Goal: Task Accomplishment & Management: Manage account settings

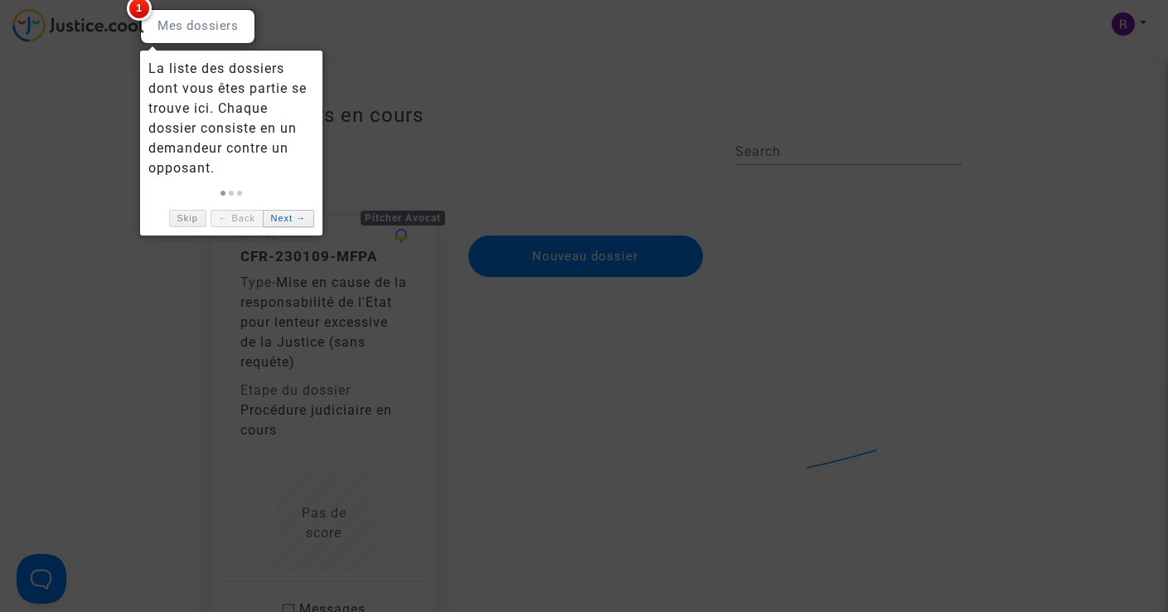
click at [289, 222] on link "Next →" at bounding box center [288, 218] width 51 height 17
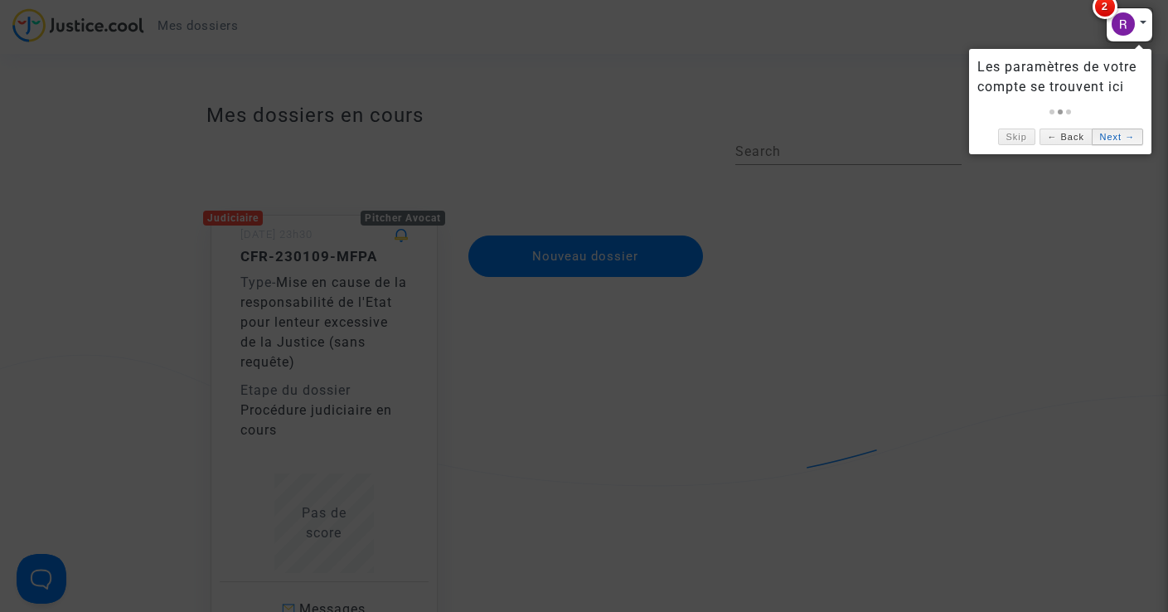
click at [1128, 143] on link "Next →" at bounding box center [1117, 137] width 51 height 17
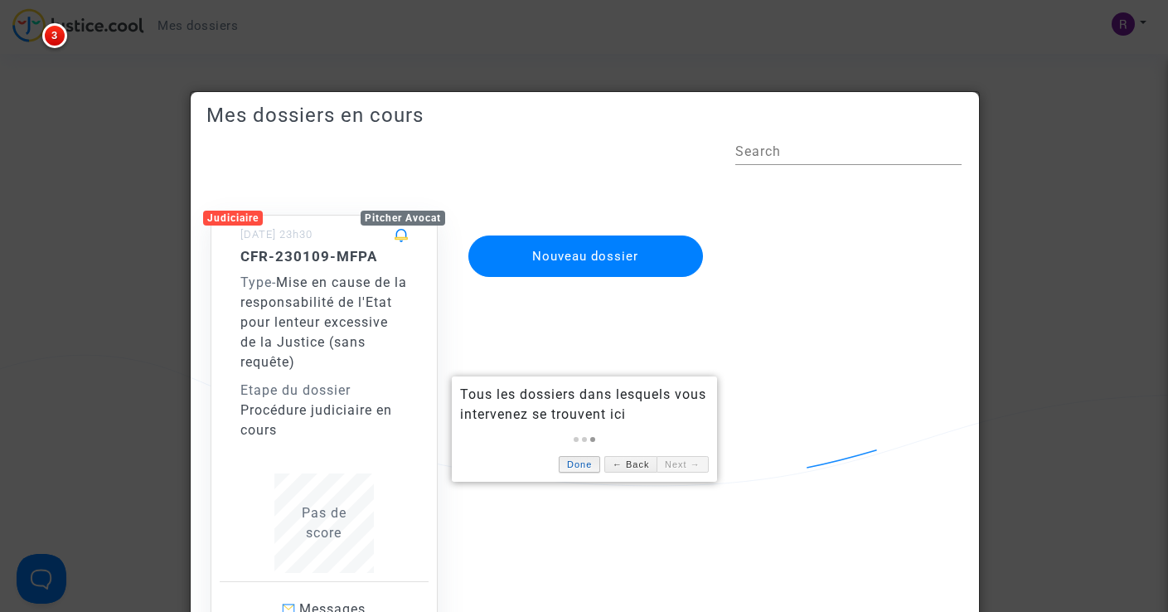
click at [584, 464] on link "Done" at bounding box center [579, 464] width 41 height 17
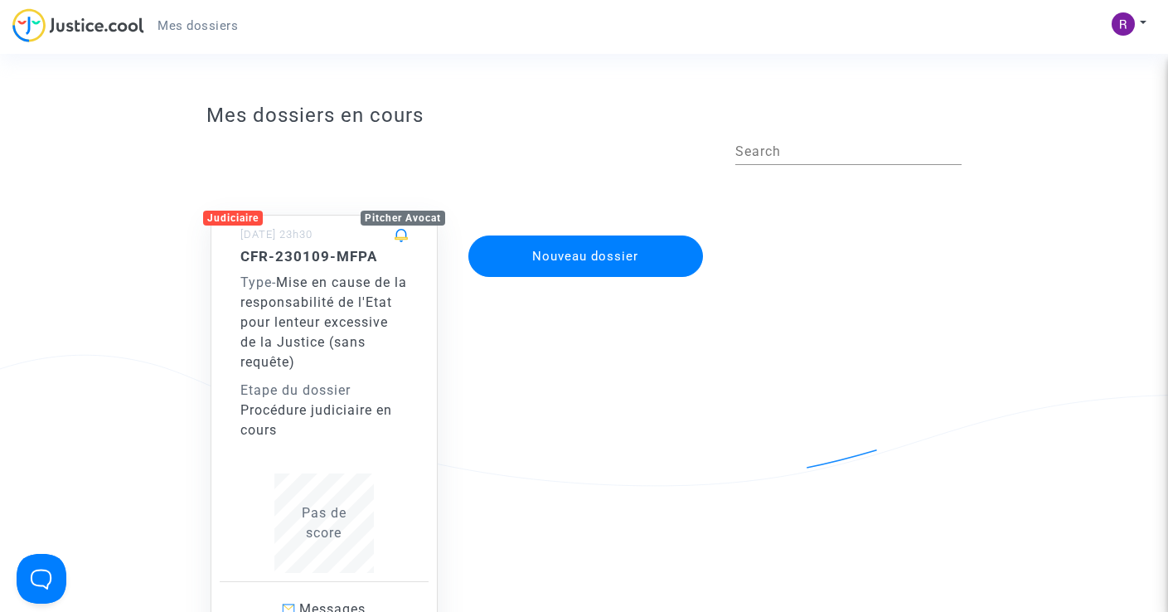
click at [307, 294] on div "Type - Mise en cause de la responsabilité de l'Etat pour lenteur excessive de l…" at bounding box center [323, 322] width 167 height 99
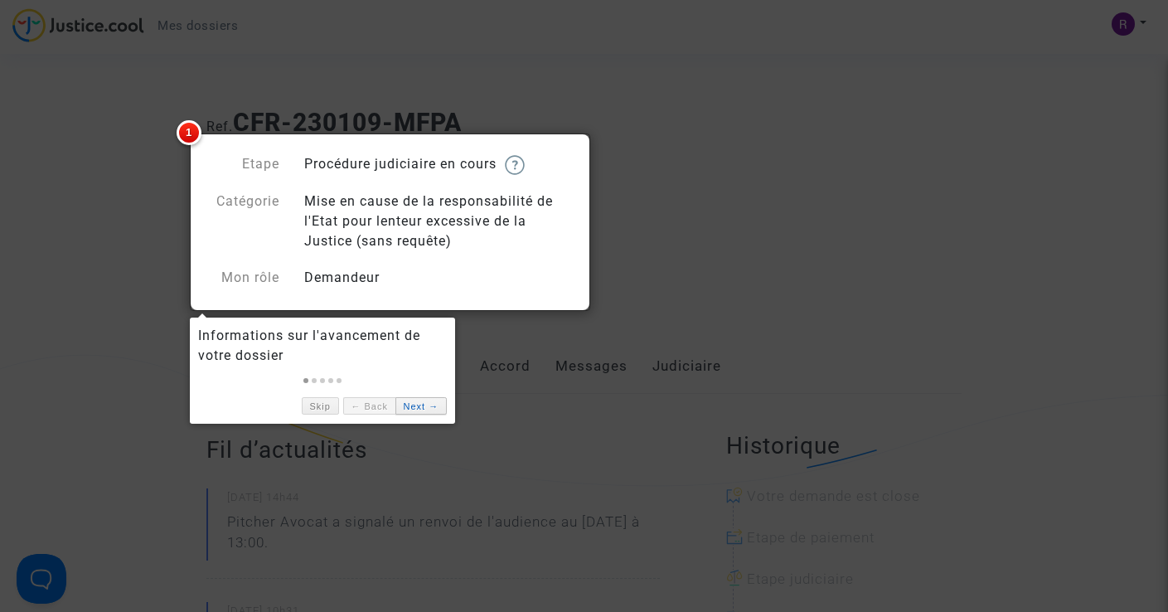
click at [427, 407] on link "Next →" at bounding box center [420, 405] width 51 height 17
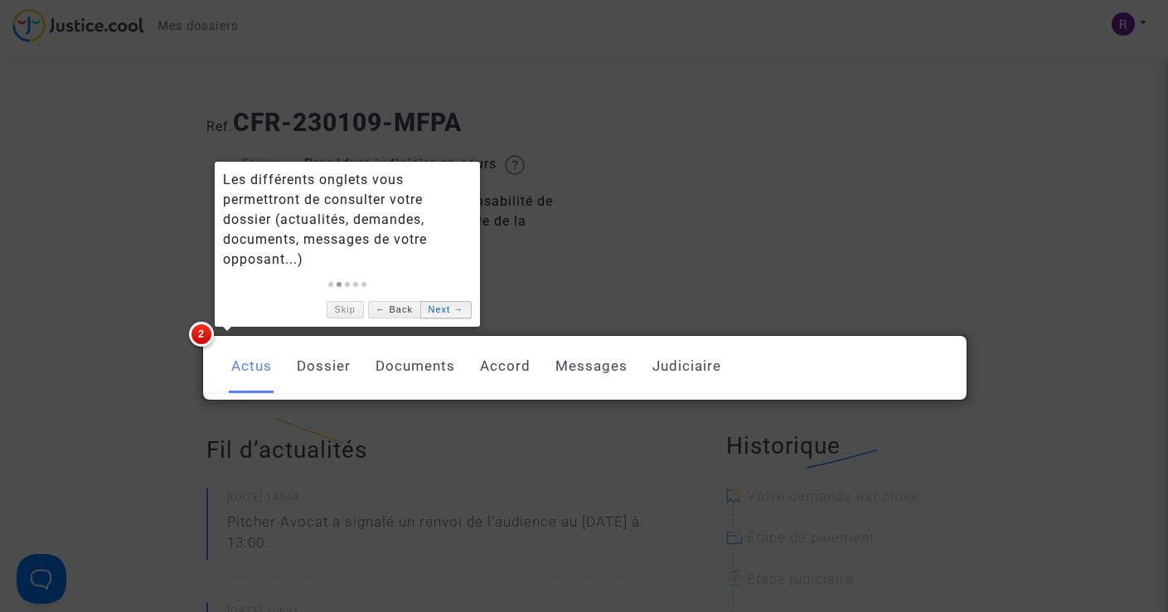
click at [439, 313] on link "Next →" at bounding box center [445, 309] width 51 height 17
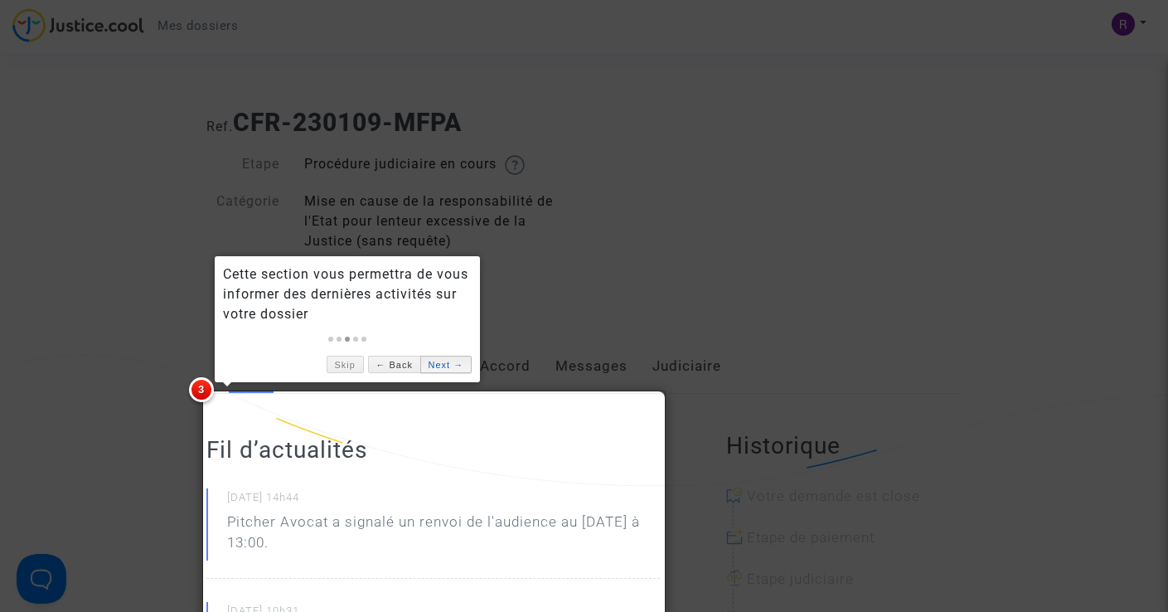
click at [450, 361] on link "Next →" at bounding box center [445, 364] width 51 height 17
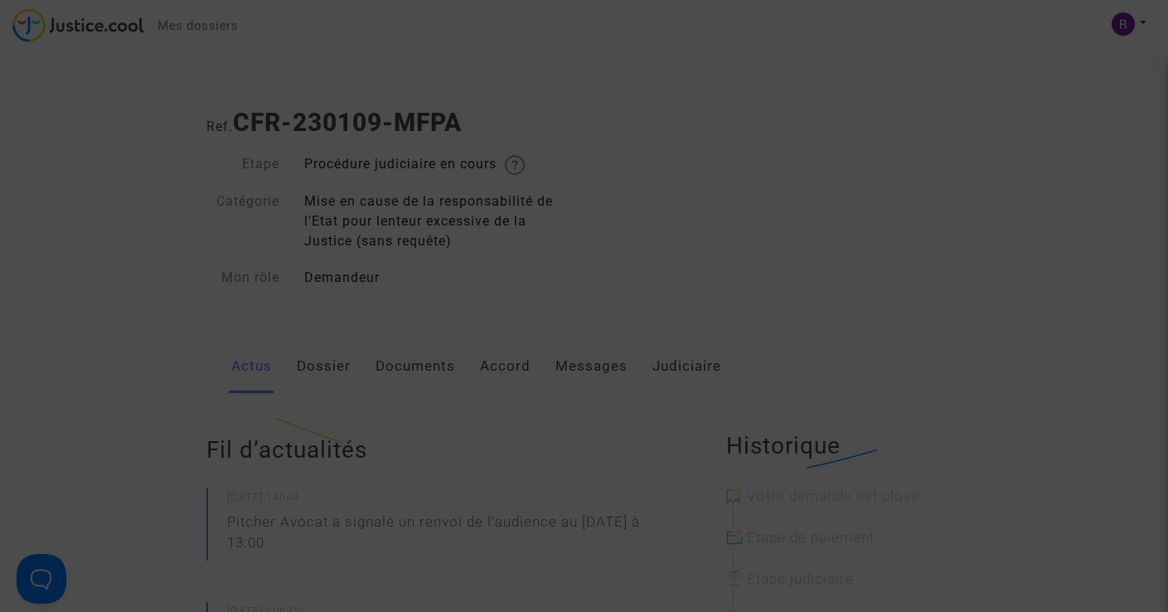
scroll to position [1547, 0]
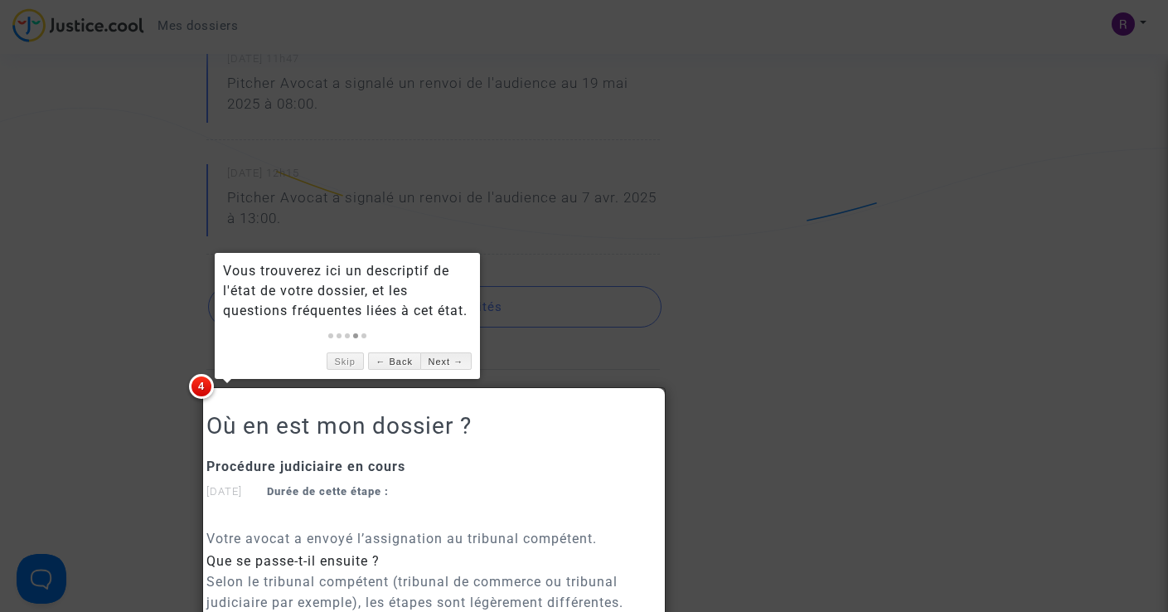
click at [445, 364] on link "Next →" at bounding box center [445, 360] width 51 height 17
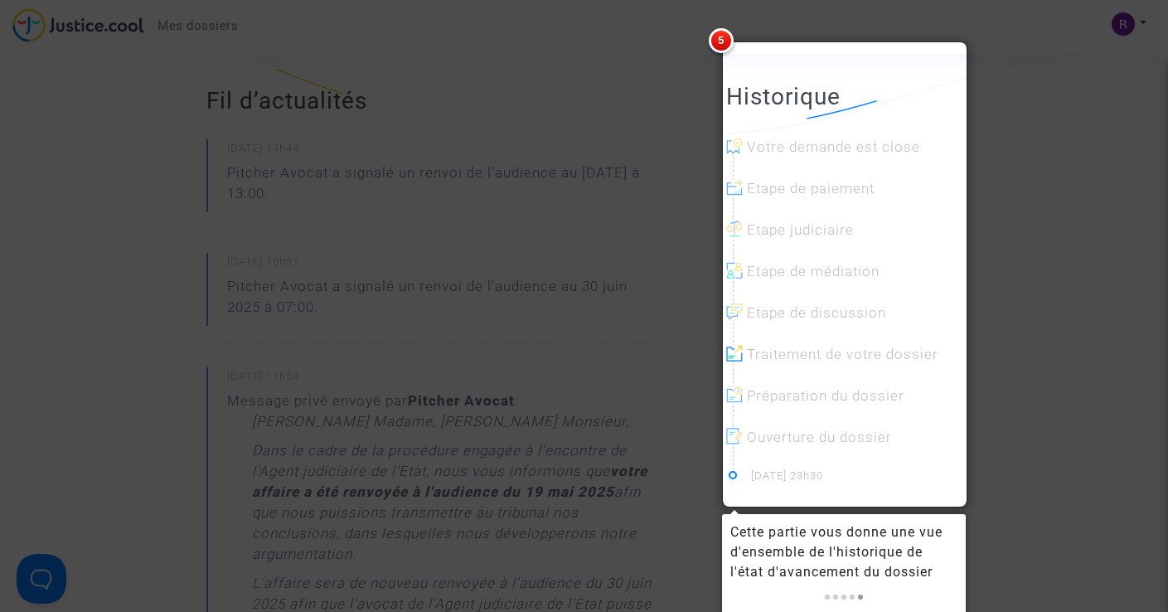
scroll to position [584, 0]
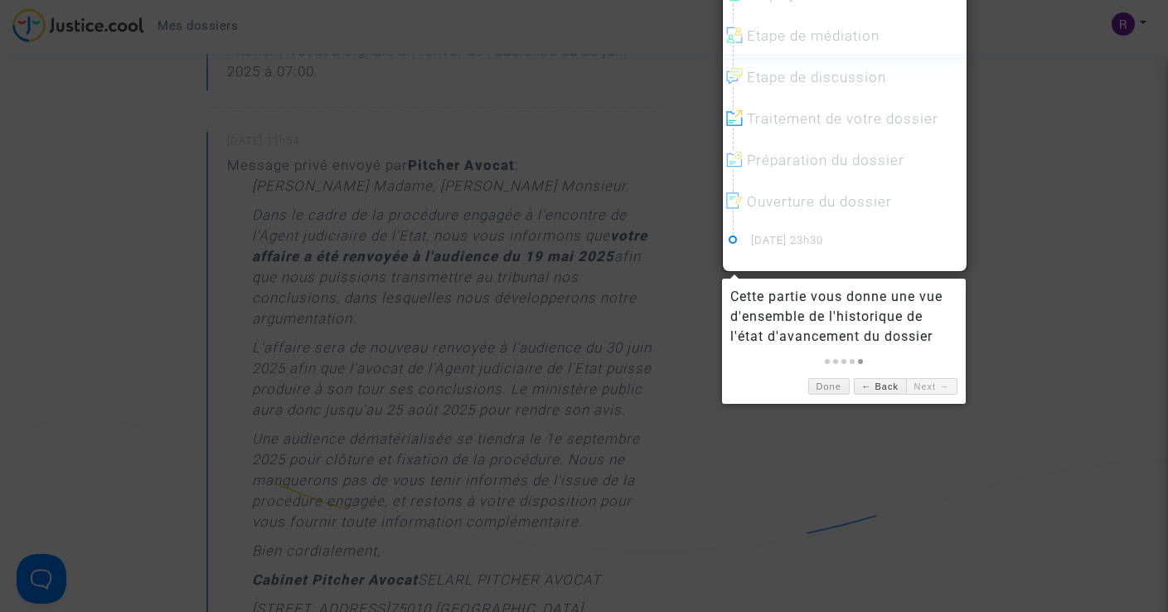
click at [941, 385] on link "Next →" at bounding box center [931, 386] width 51 height 17
click at [821, 381] on link "Done" at bounding box center [828, 386] width 41 height 17
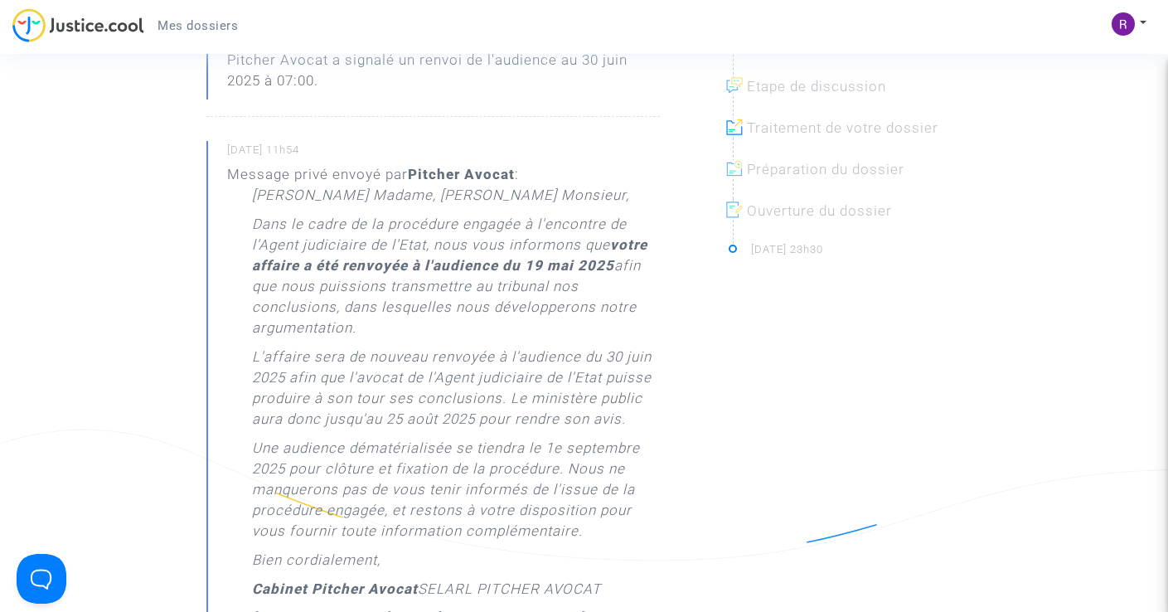
scroll to position [0, 0]
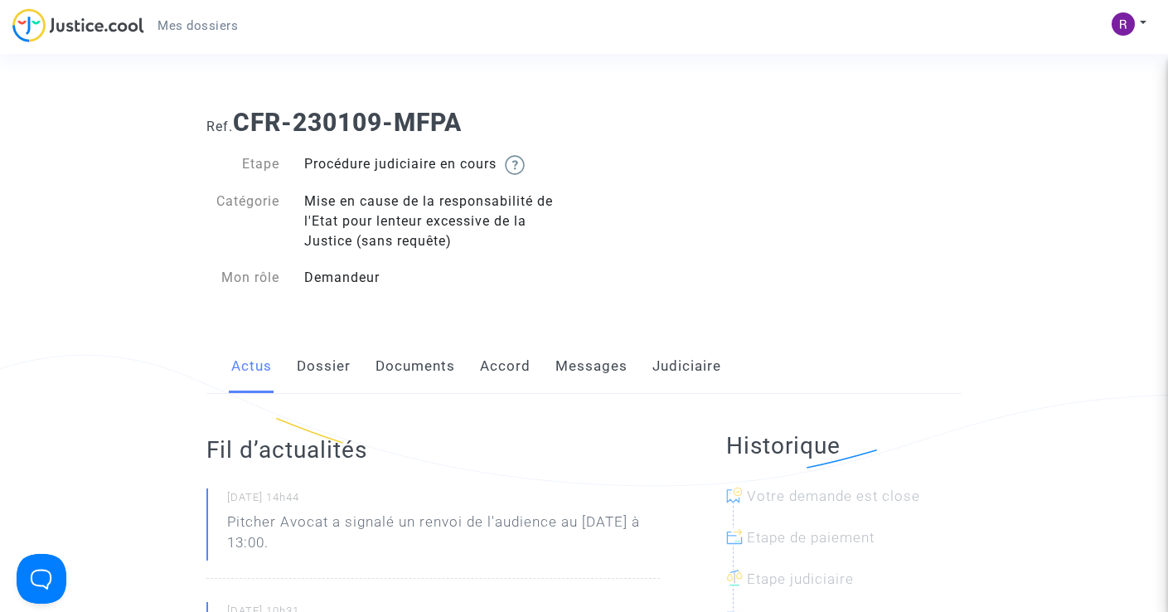
click at [325, 367] on link "Dossier" at bounding box center [324, 366] width 54 height 55
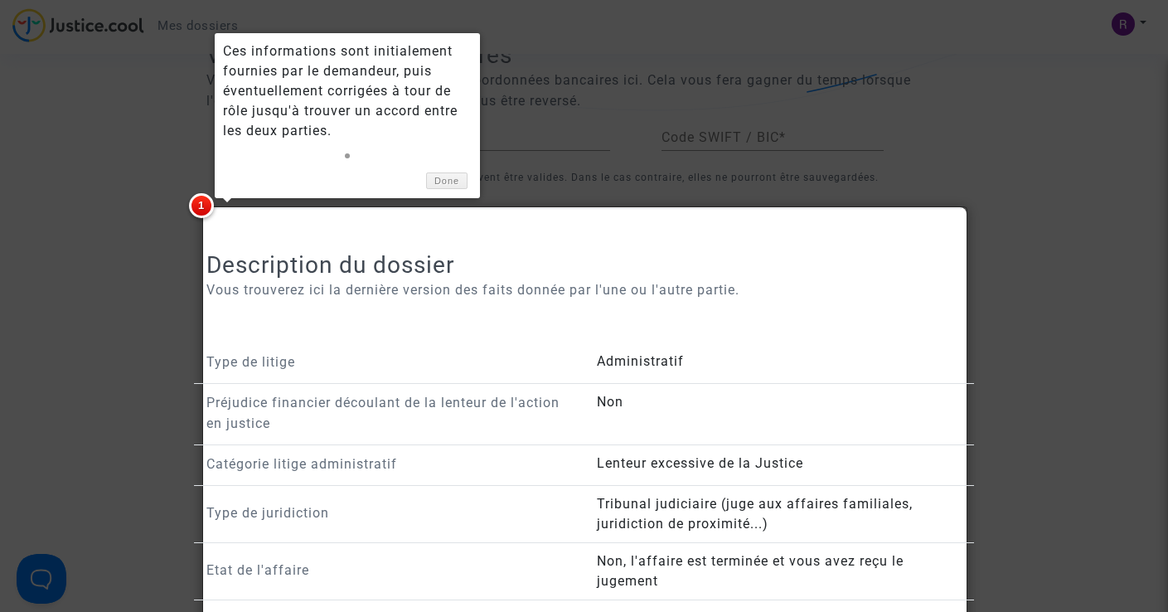
scroll to position [1027, 0]
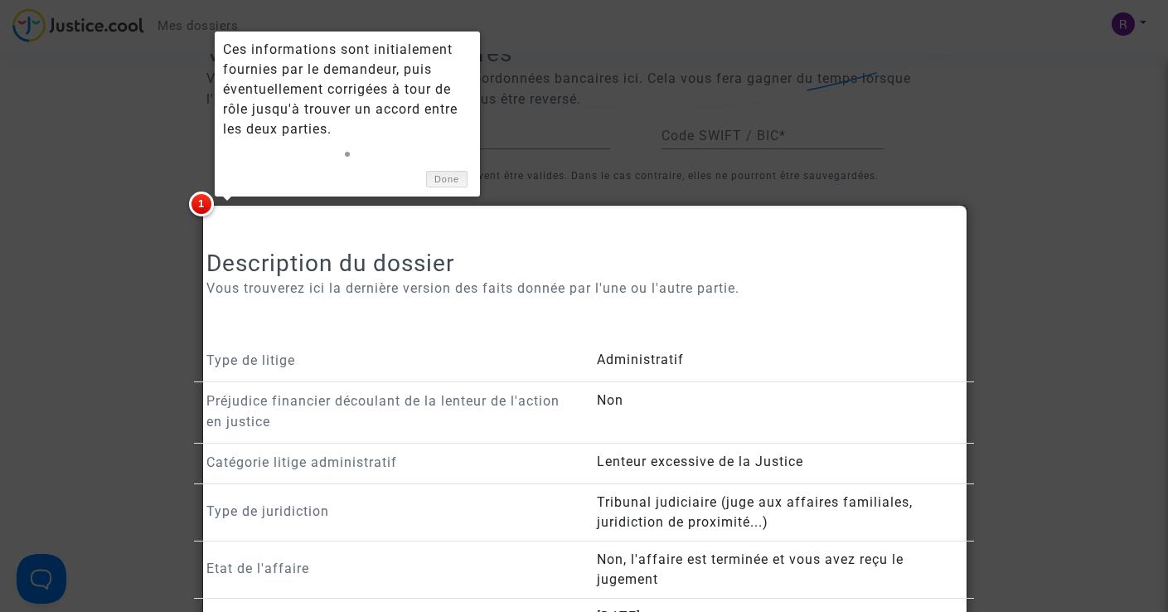
click at [442, 178] on link "Done" at bounding box center [446, 179] width 41 height 17
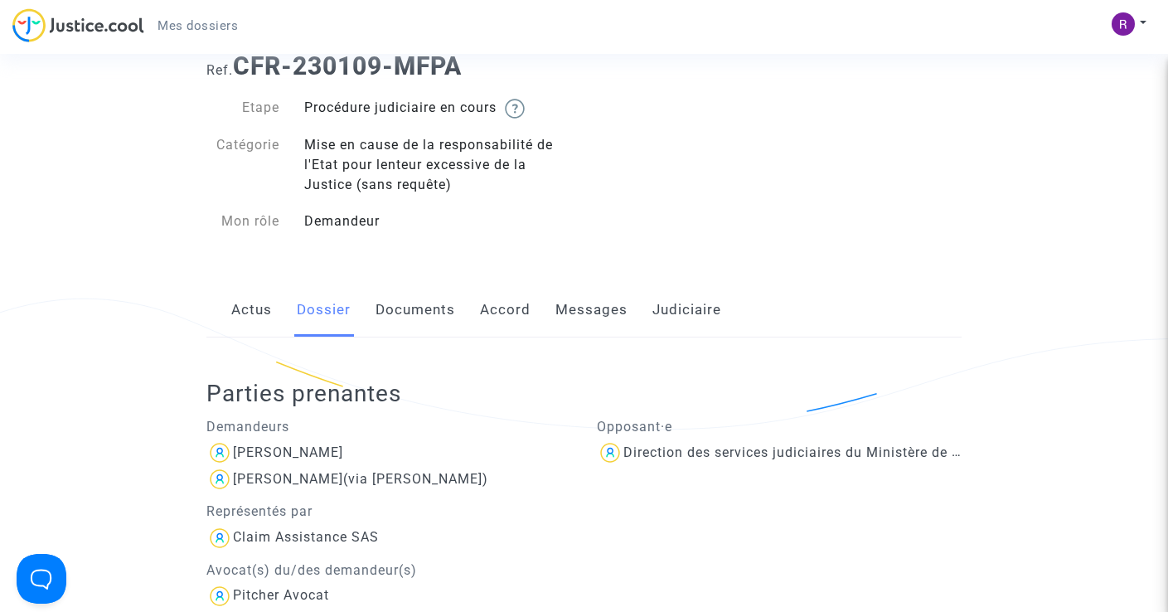
scroll to position [85, 0]
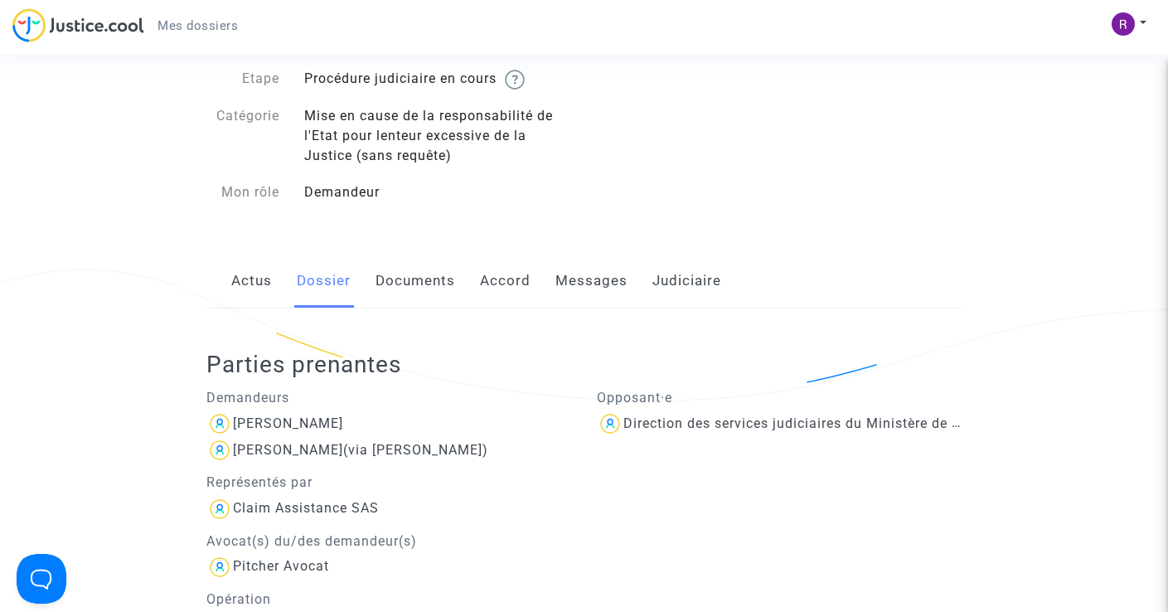
click at [566, 288] on link "Messages" at bounding box center [591, 281] width 72 height 55
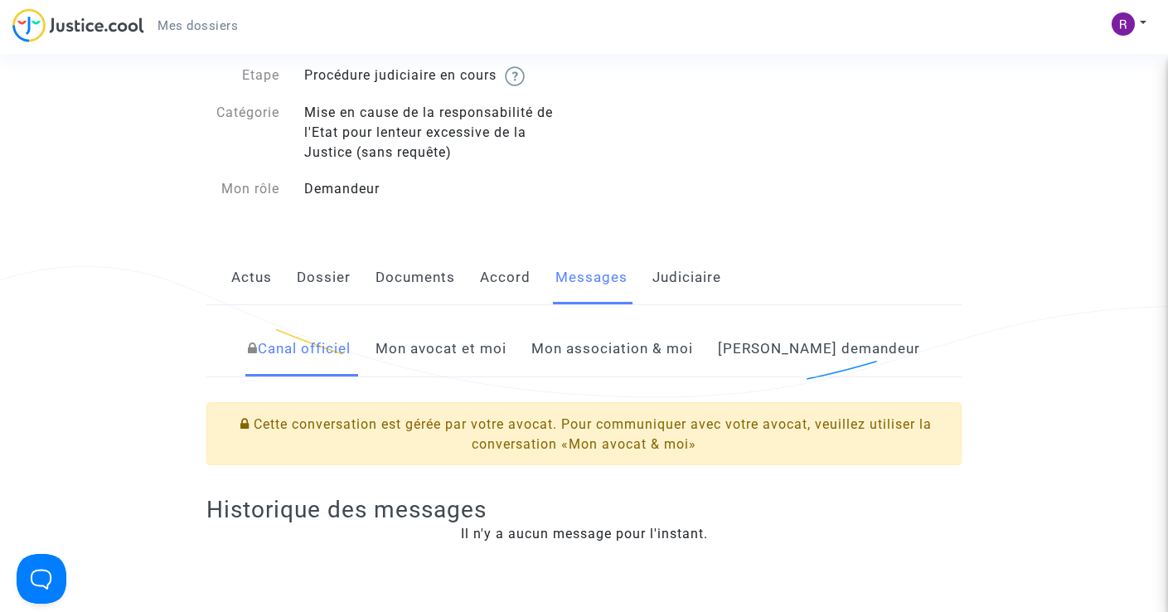
scroll to position [289, 0]
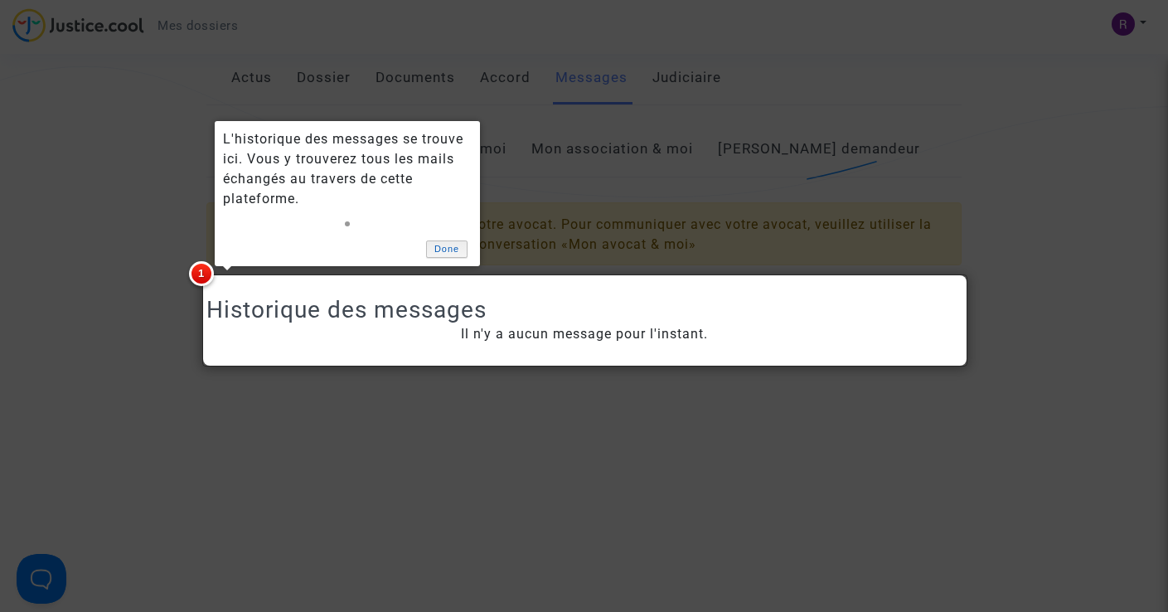
click at [434, 254] on link "Done" at bounding box center [446, 248] width 41 height 17
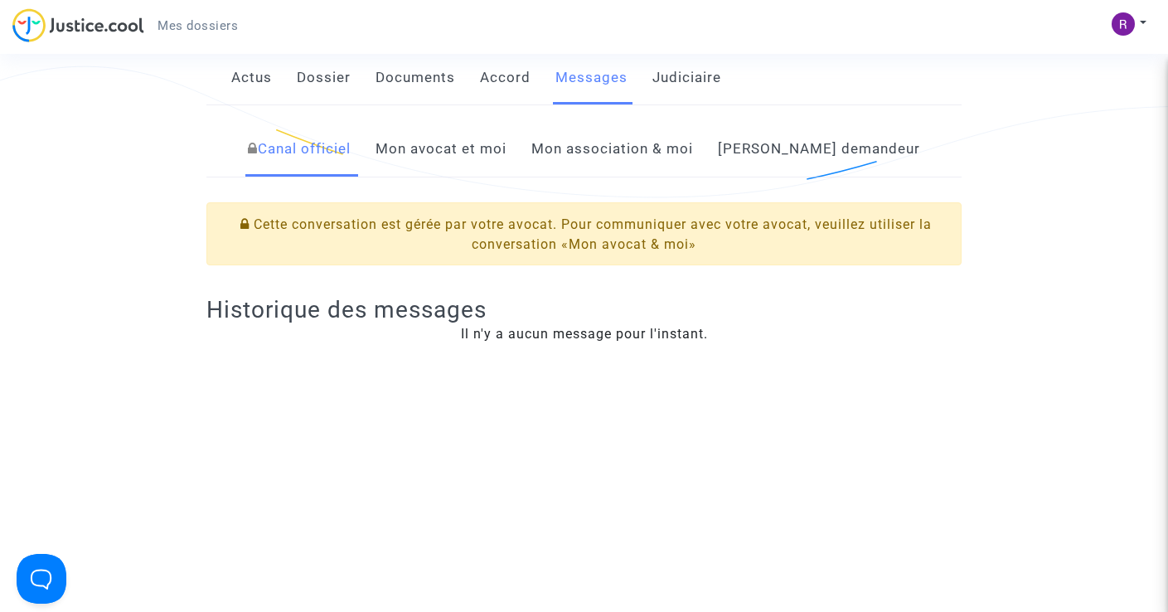
click at [507, 144] on link "Mon avocat et moi" at bounding box center [441, 149] width 131 height 55
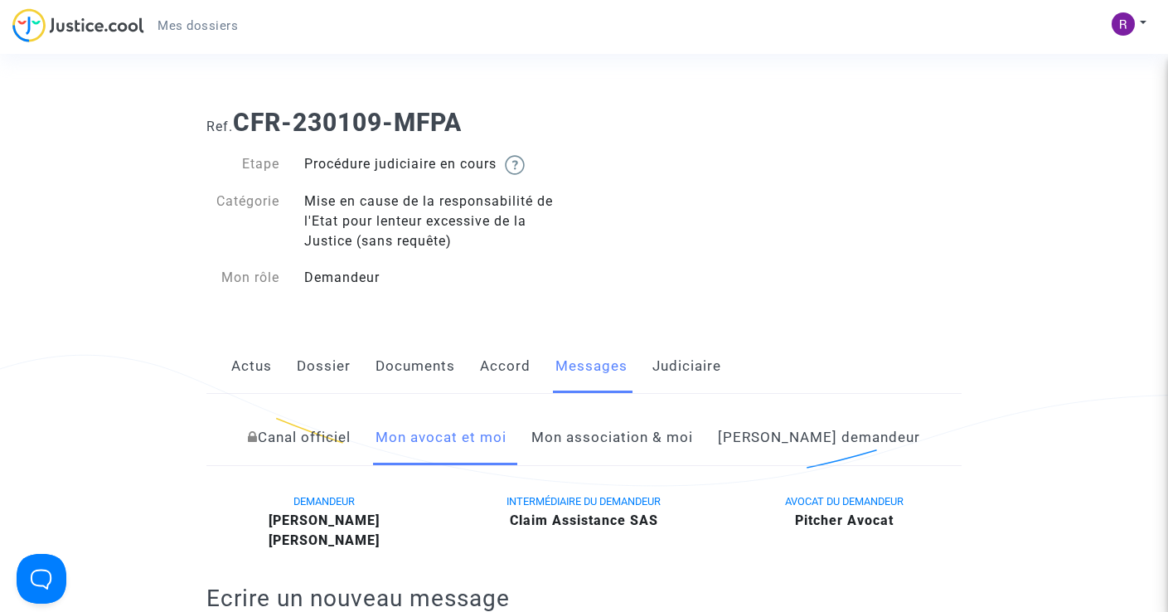
click at [677, 376] on link "Judiciaire" at bounding box center [686, 366] width 69 height 55
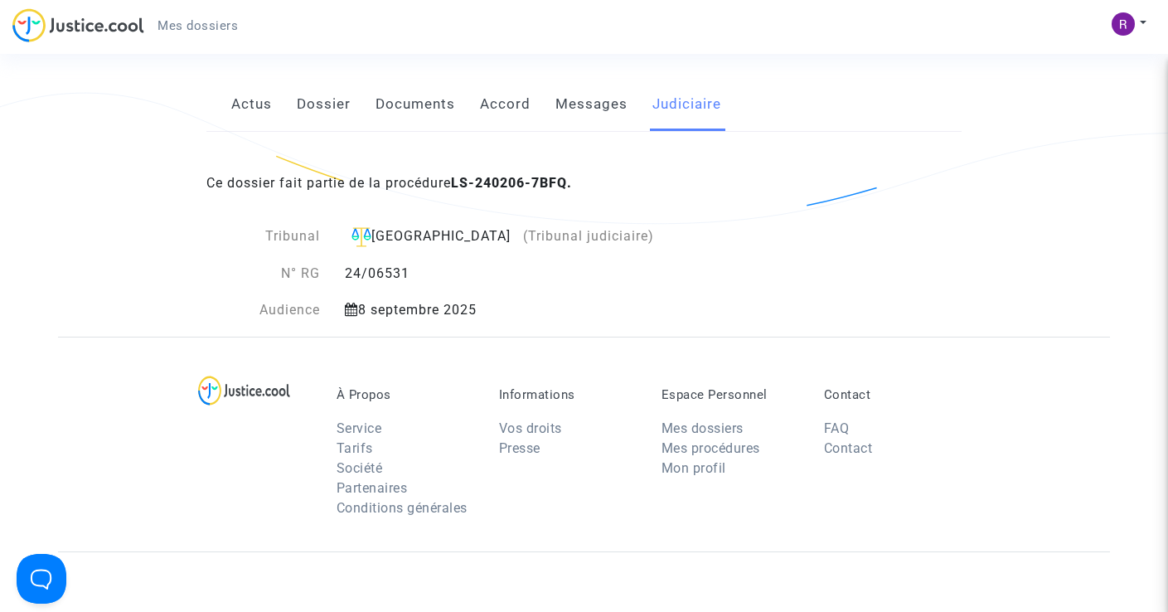
scroll to position [218, 0]
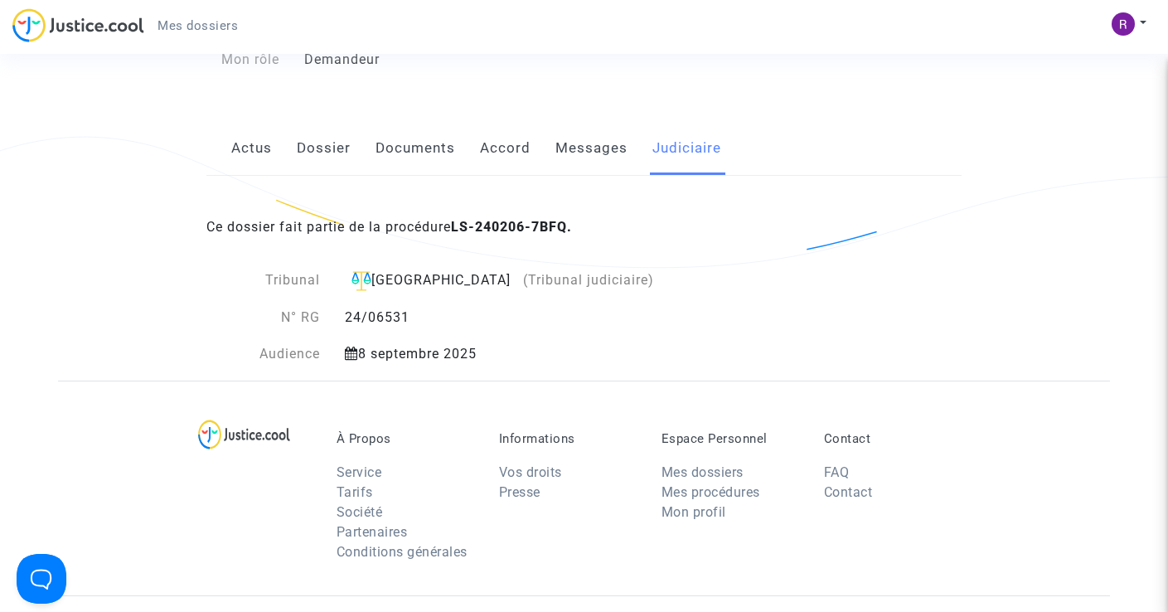
click at [264, 155] on link "Actus" at bounding box center [251, 148] width 41 height 55
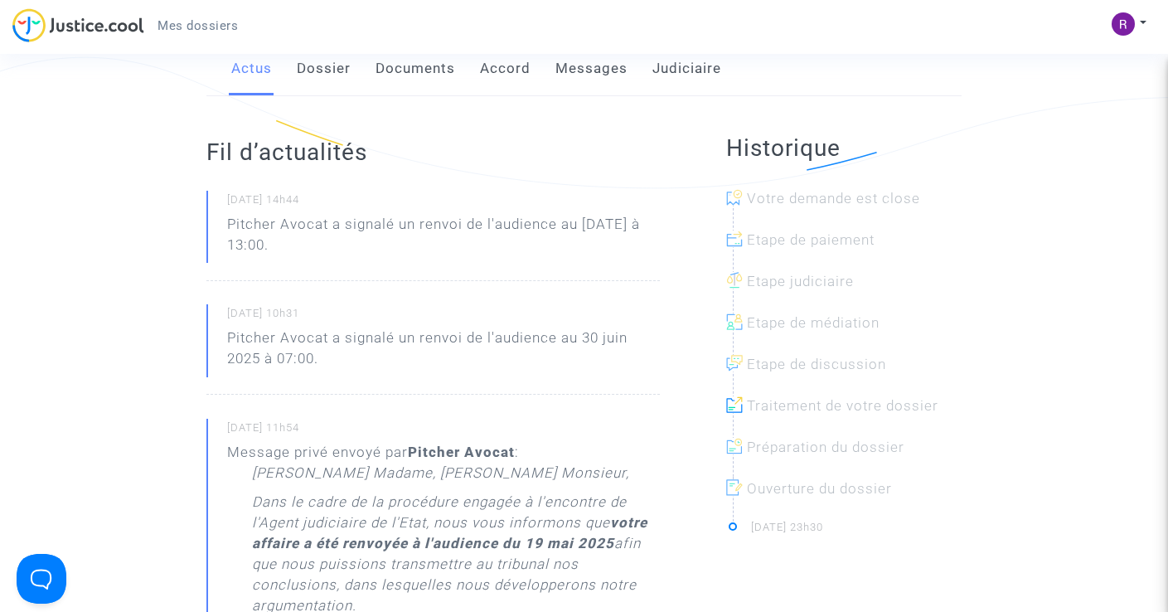
scroll to position [300, 0]
click at [320, 73] on link "Dossier" at bounding box center [324, 66] width 54 height 55
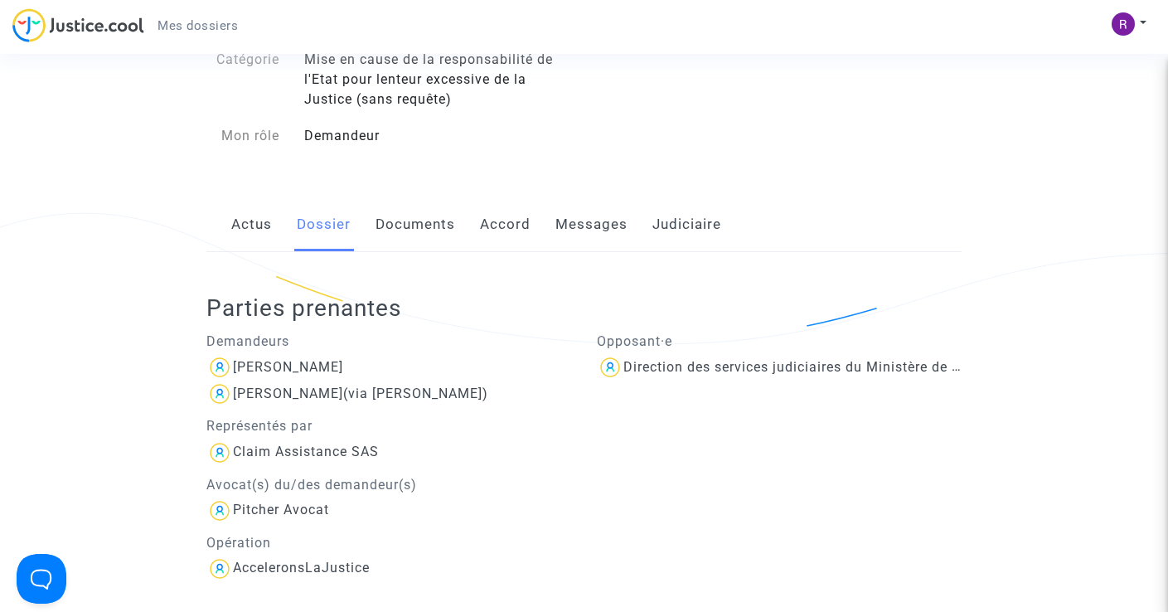
scroll to position [102, 0]
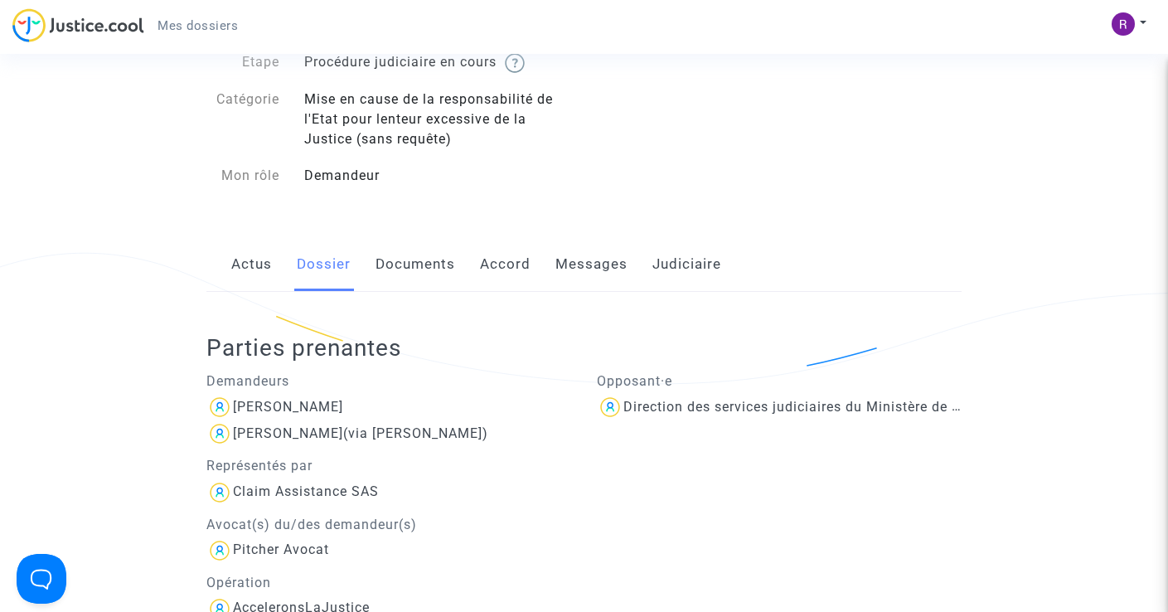
click at [428, 268] on link "Documents" at bounding box center [416, 264] width 80 height 55
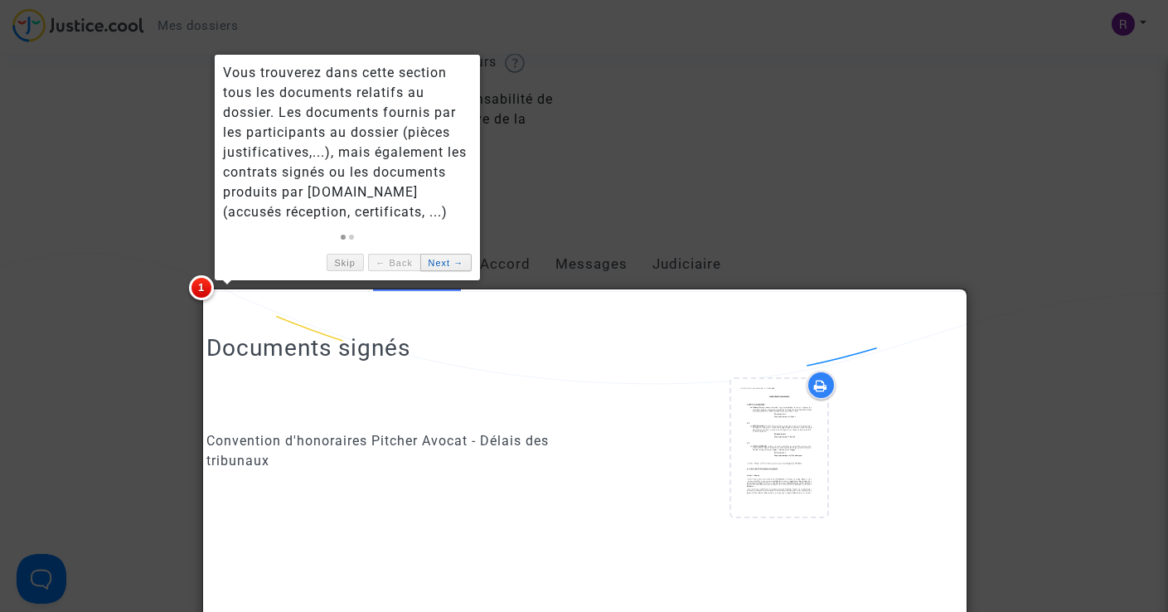
click at [464, 263] on link "Next →" at bounding box center [445, 262] width 51 height 17
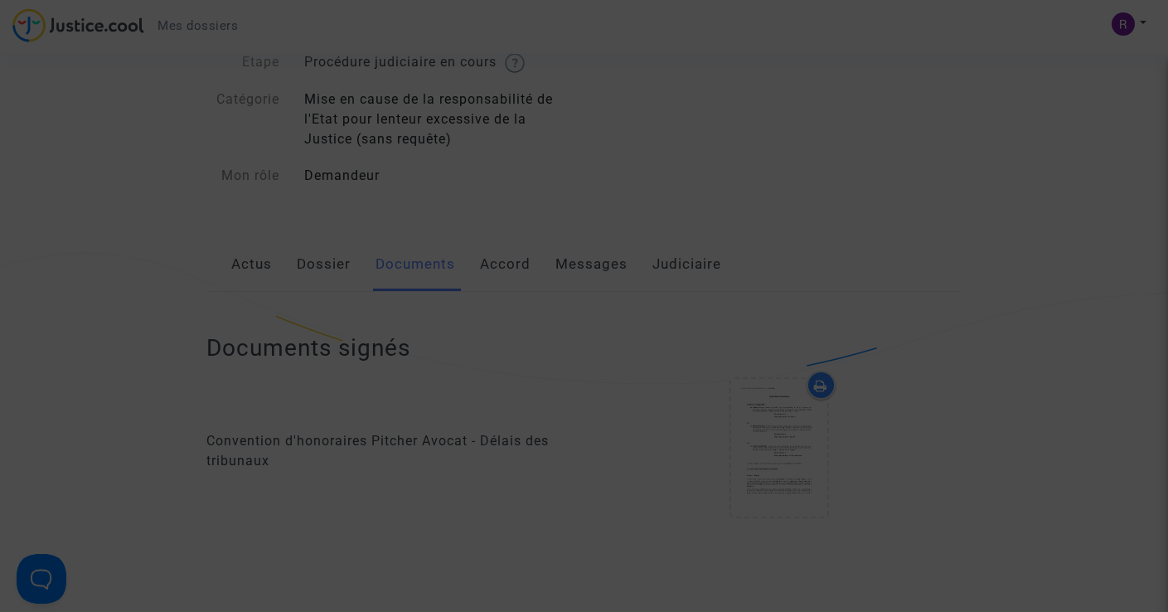
scroll to position [1152, 0]
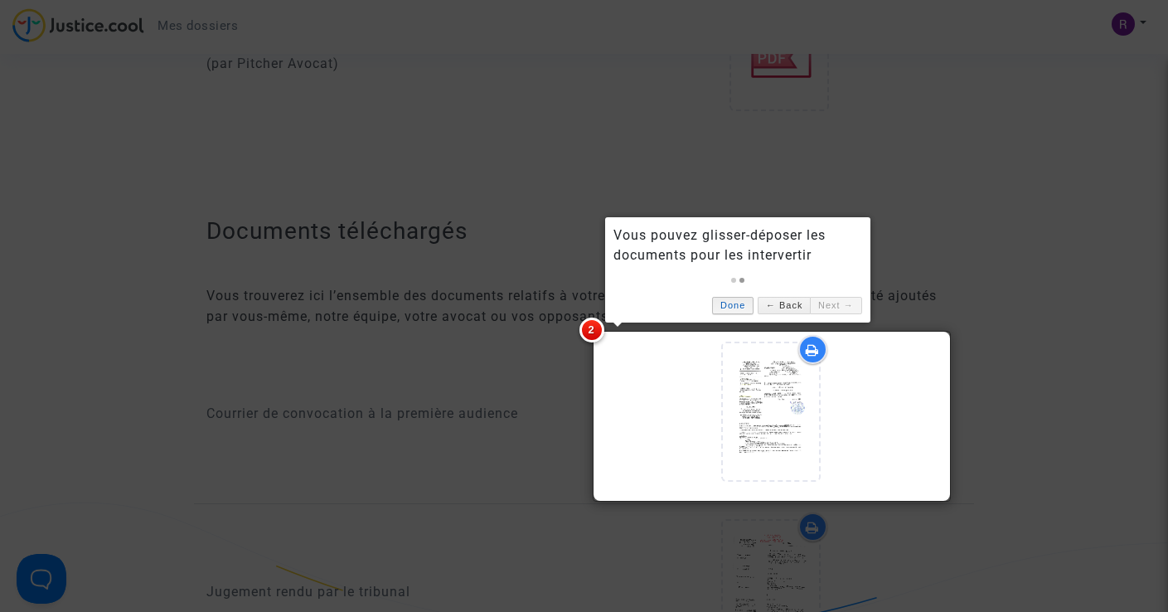
click at [740, 307] on link "Done" at bounding box center [732, 305] width 41 height 17
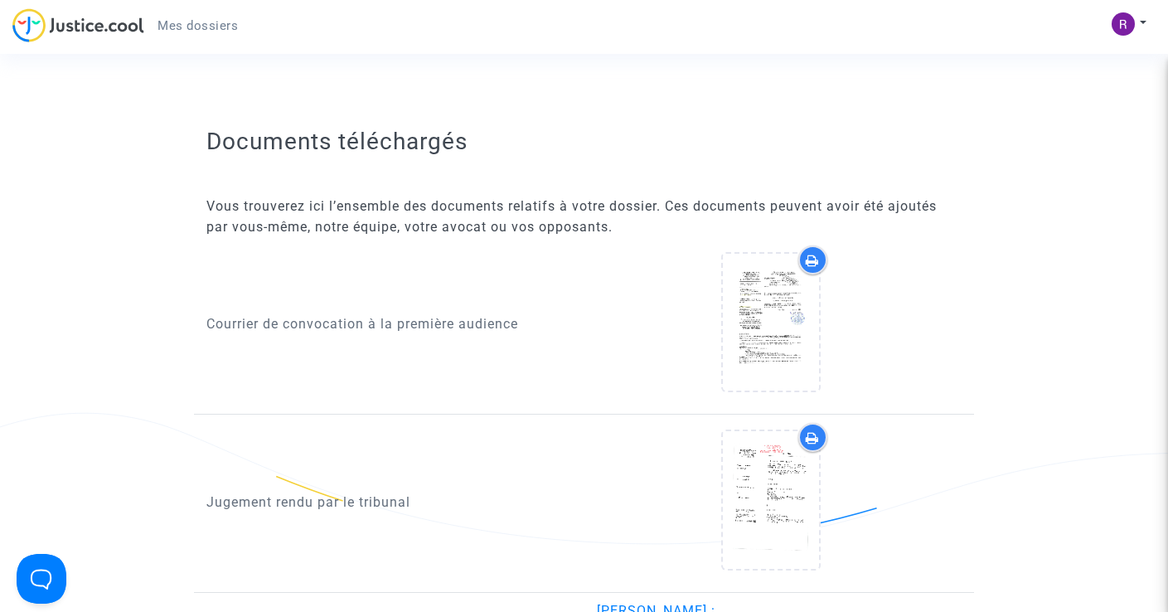
scroll to position [1339, 0]
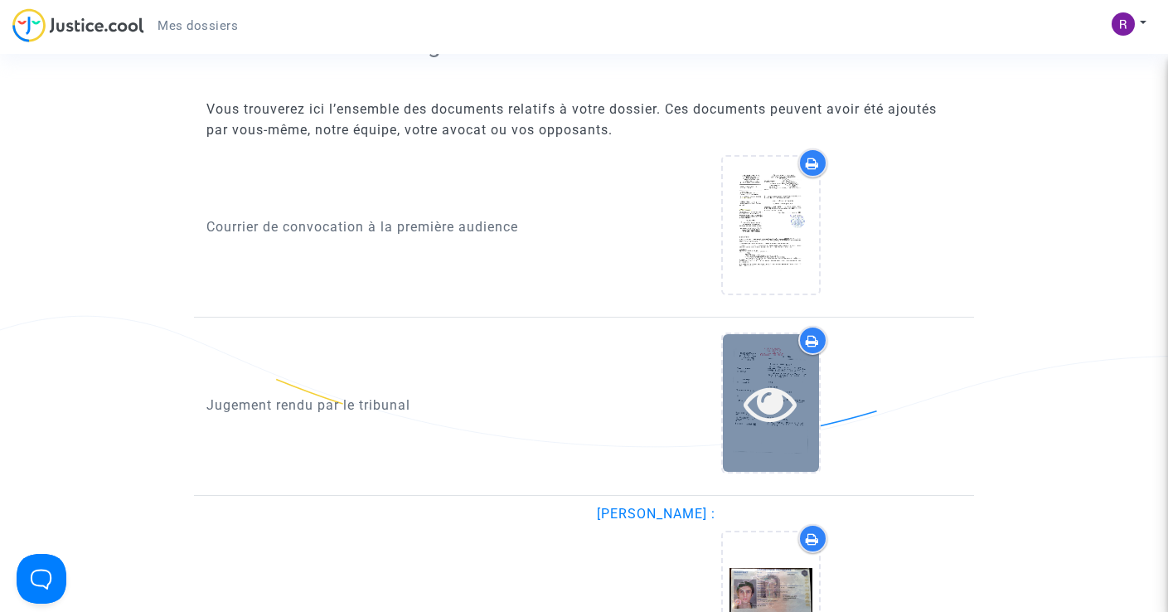
click at [784, 420] on icon at bounding box center [771, 402] width 54 height 53
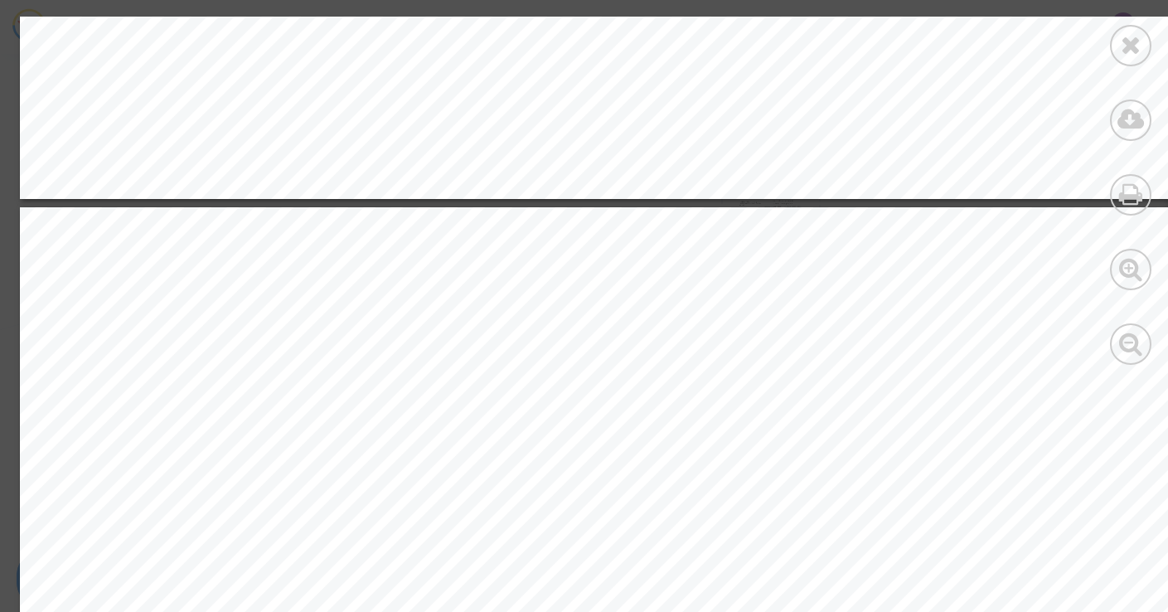
scroll to position [4291, 0]
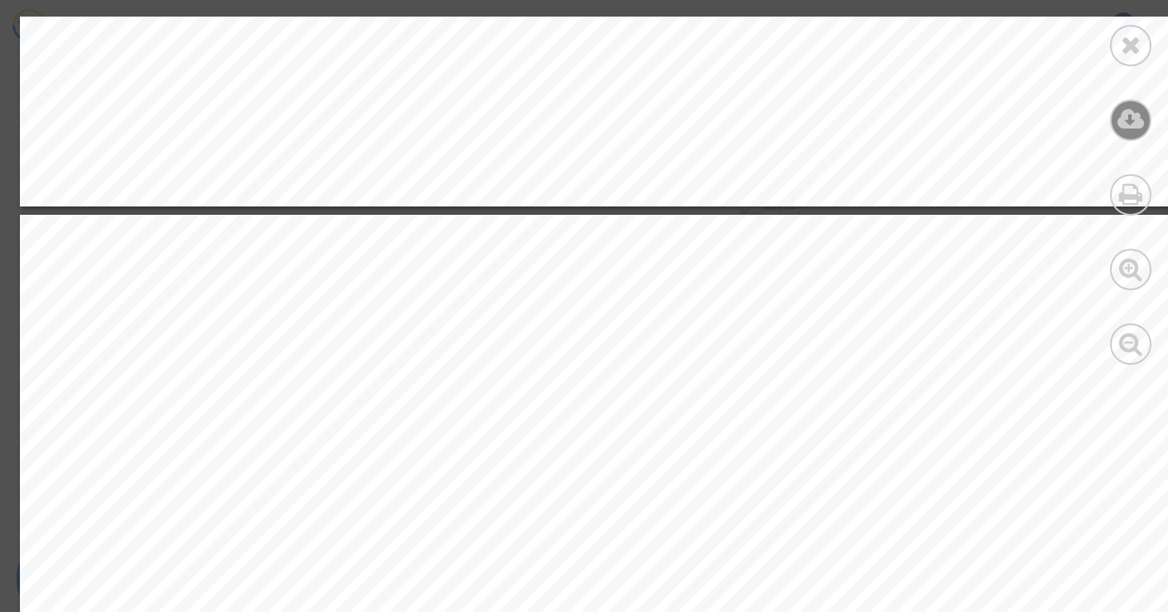
click at [1135, 128] on icon at bounding box center [1131, 119] width 27 height 25
